Goal: Information Seeking & Learning: Compare options

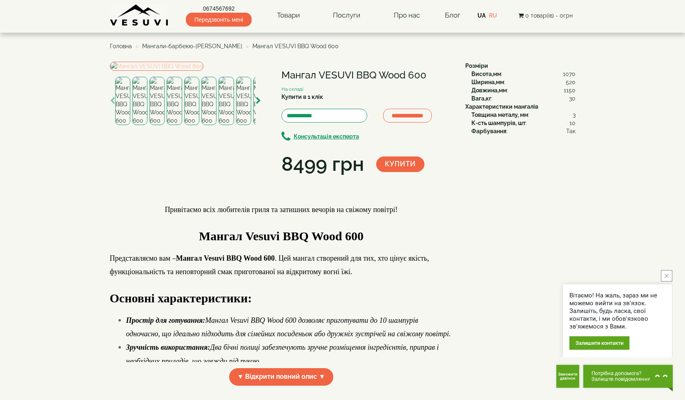
click at [176, 71] on img at bounding box center [157, 66] width 94 height 9
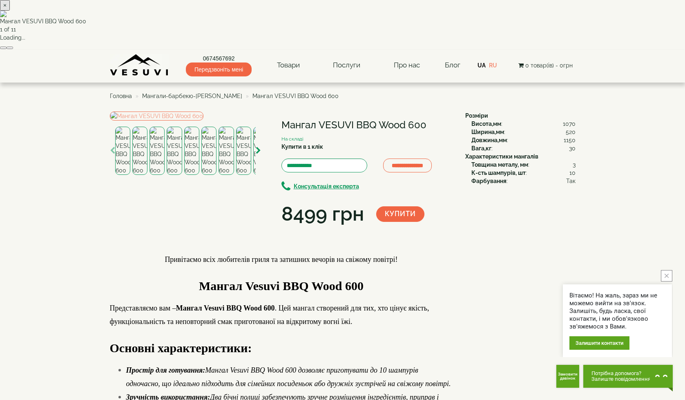
click at [13, 49] on button "button" at bounding box center [10, 48] width 7 height 2
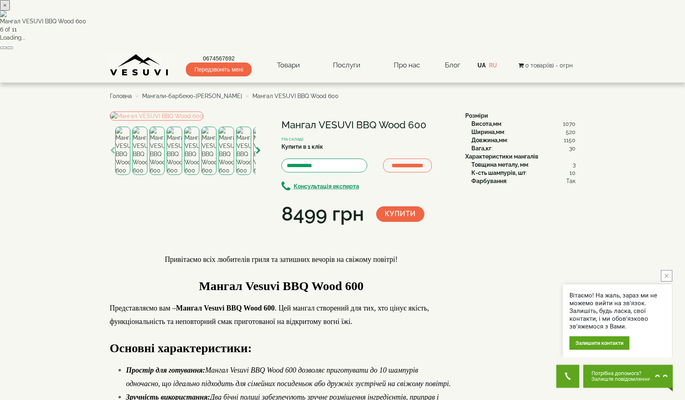
click at [13, 49] on button "button" at bounding box center [10, 48] width 7 height 2
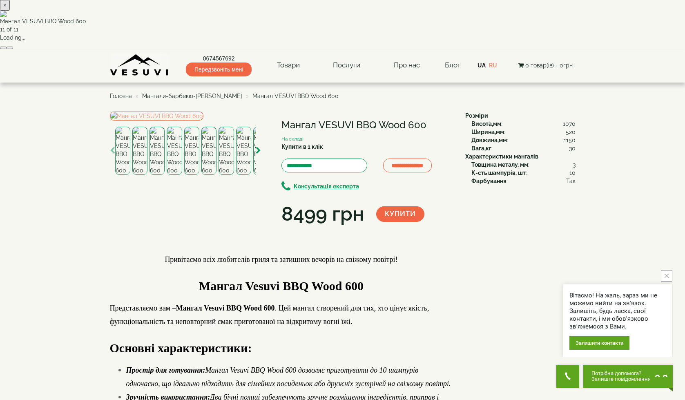
click at [13, 49] on button "button" at bounding box center [10, 48] width 7 height 2
click at [566, 50] on div "× Мангал VESUVI BBQ Wood 600 3 of 11 Loading..." at bounding box center [342, 25] width 685 height 50
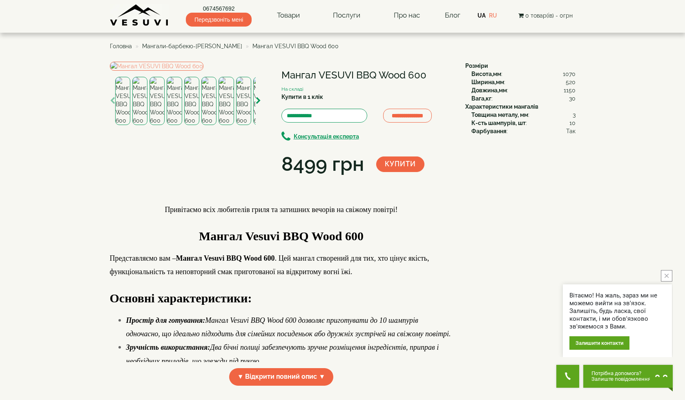
click at [204, 45] on span "Мангали-барбекю-[PERSON_NAME]" at bounding box center [192, 46] width 100 height 7
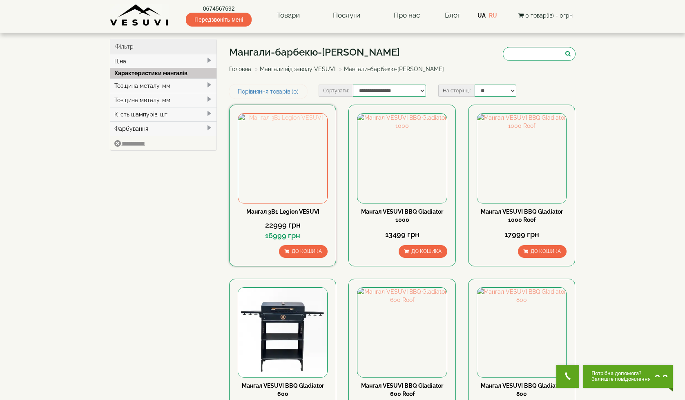
click at [279, 170] on img at bounding box center [282, 158] width 89 height 89
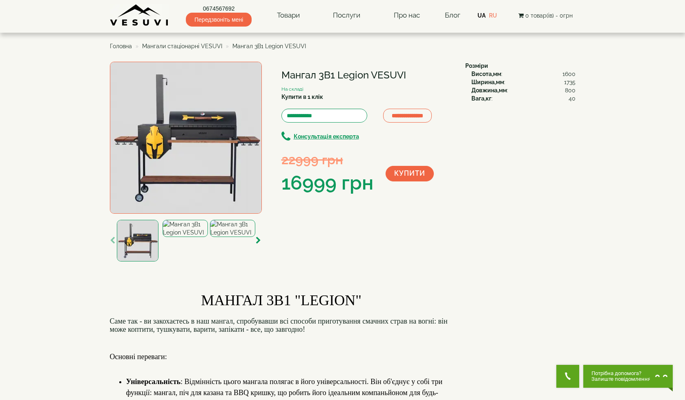
click at [195, 125] on img at bounding box center [186, 138] width 152 height 152
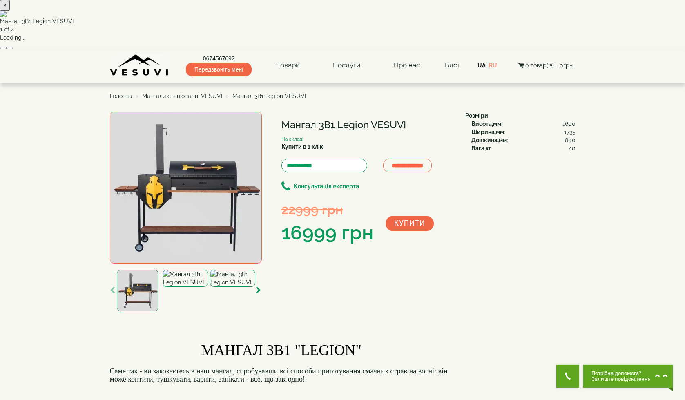
click at [13, 49] on button "button" at bounding box center [10, 48] width 7 height 2
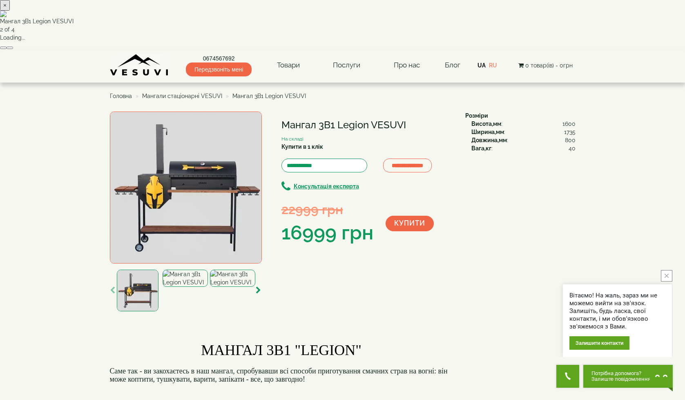
click at [13, 49] on button "button" at bounding box center [10, 48] width 7 height 2
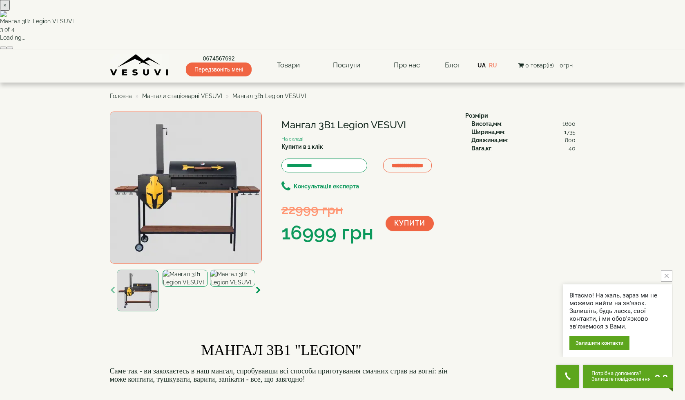
click at [503, 50] on div "× Мангал 3В1 Legion VESUVI 3 of 4 Loading..." at bounding box center [342, 25] width 685 height 50
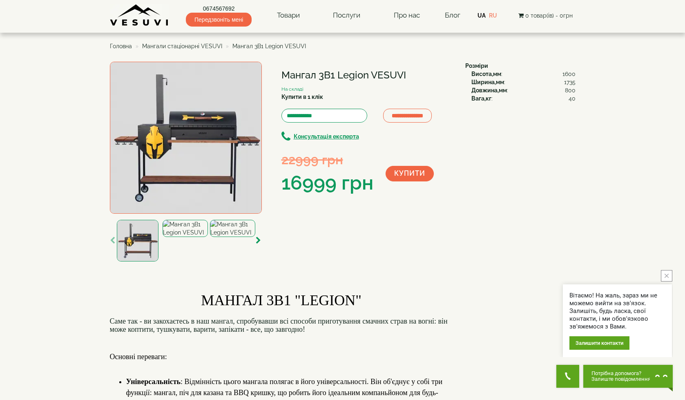
click at [183, 44] on span "Мангали стаціонарні VESUVI" at bounding box center [182, 46] width 80 height 7
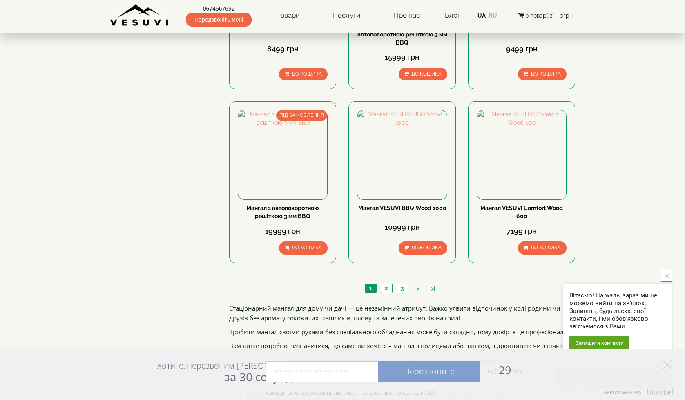
scroll to position [707, 0]
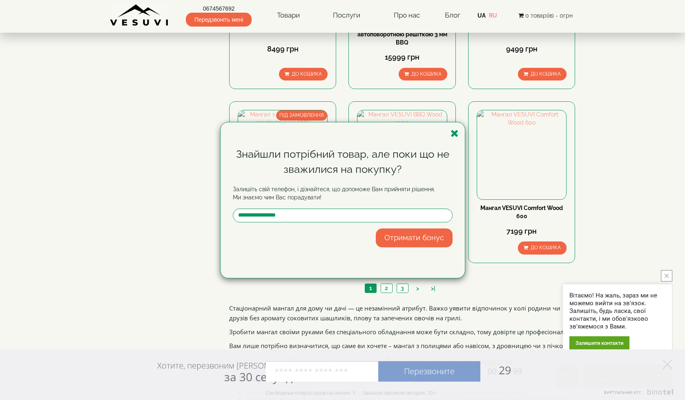
click at [142, 232] on div "Знайшли потрібний товар, але поки що не зважилися на покупку? Залишіть свій тел…" at bounding box center [342, 200] width 685 height 400
click at [454, 136] on icon "button" at bounding box center [455, 133] width 8 height 10
